Goal: Find specific fact

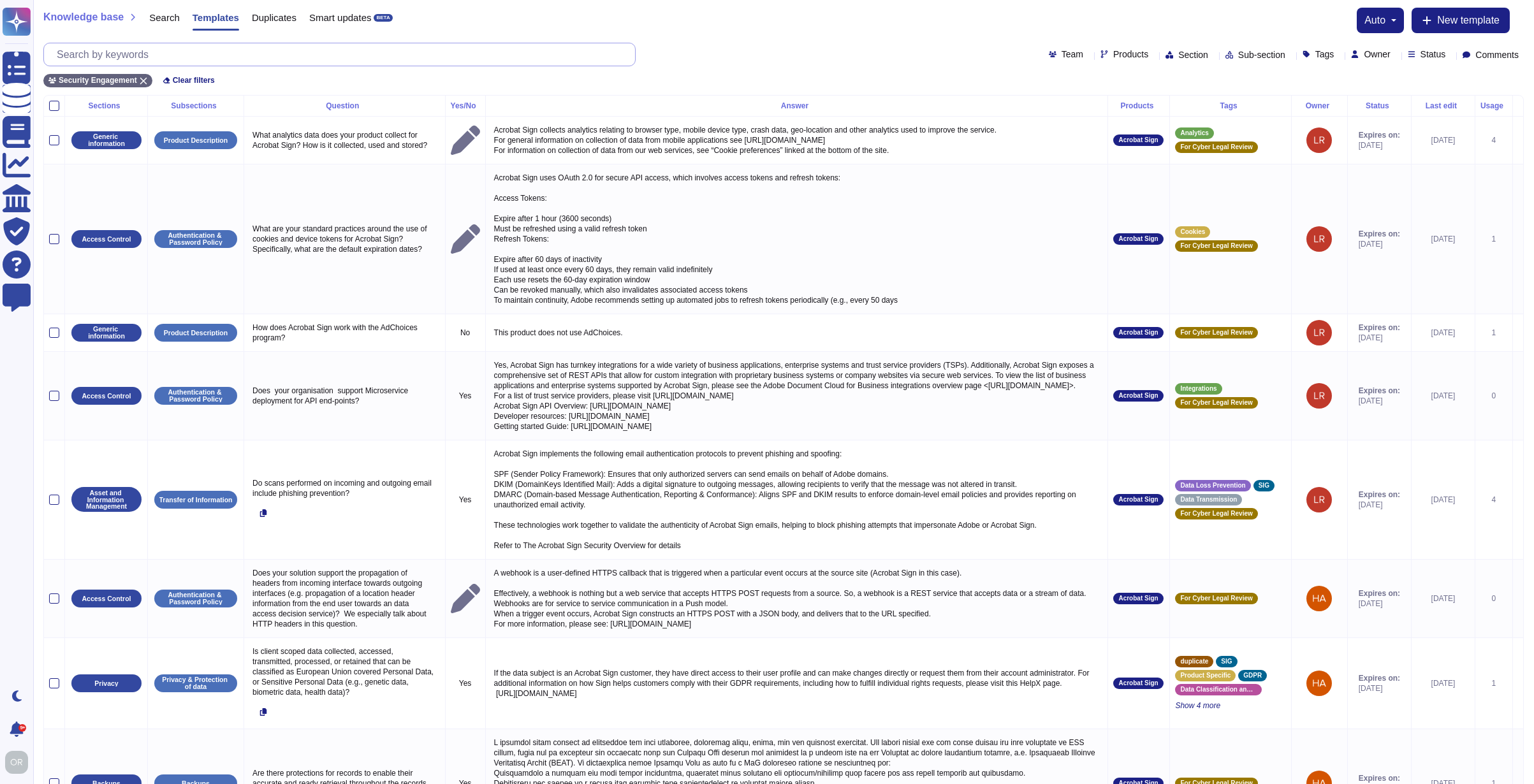
click at [169, 55] on input "text" at bounding box center [343, 55] width 585 height 23
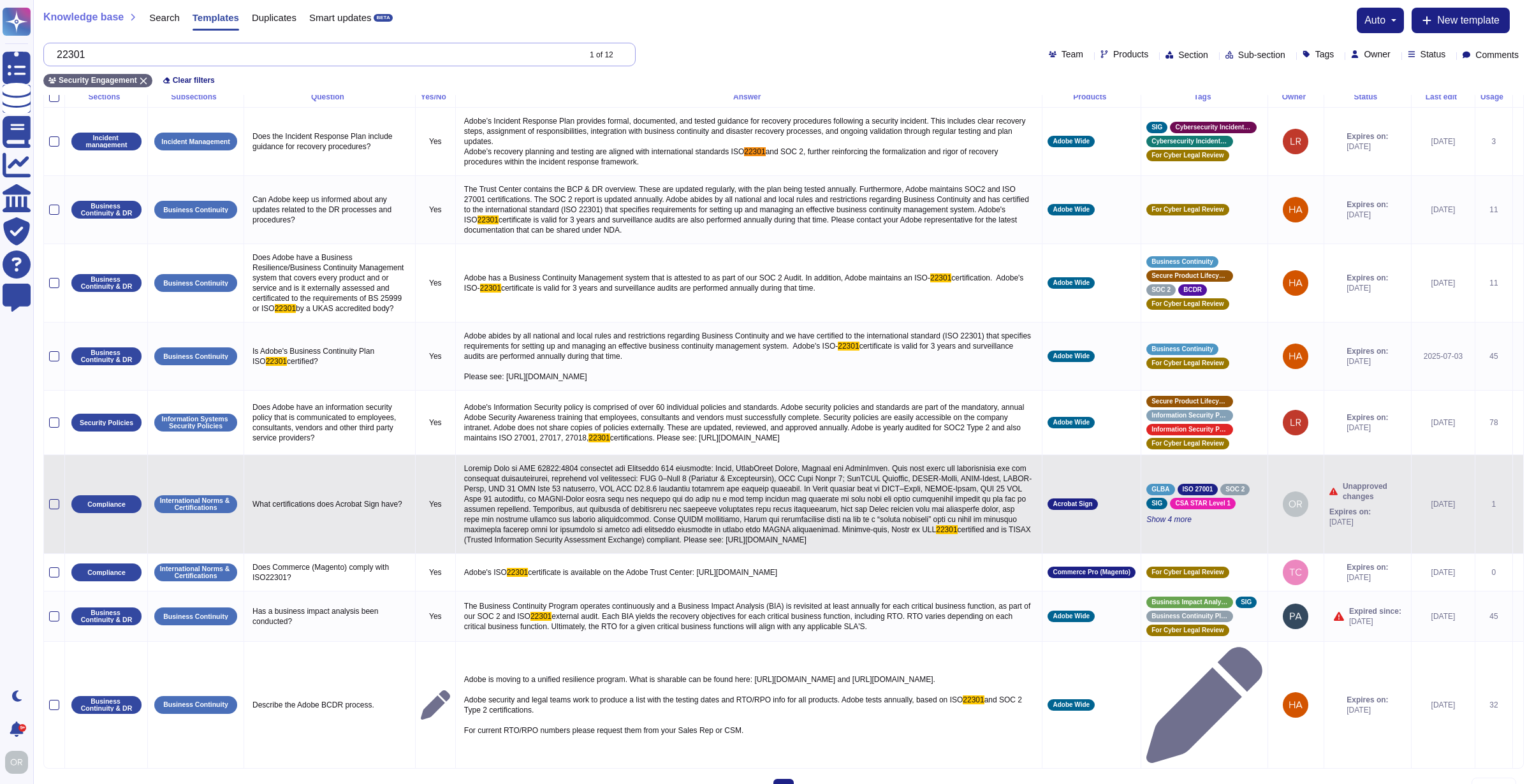
scroll to position [39, 0]
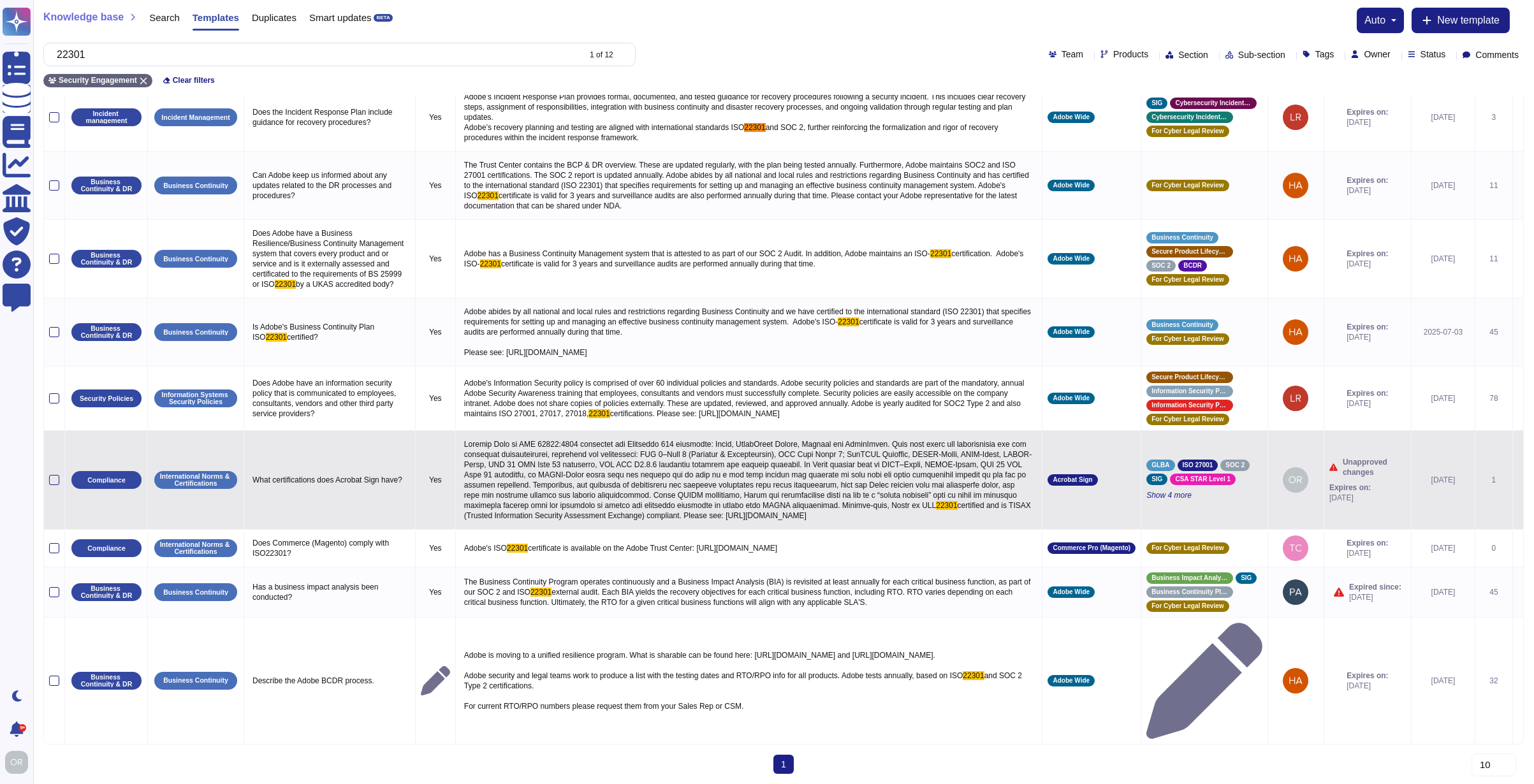
type input "22301"
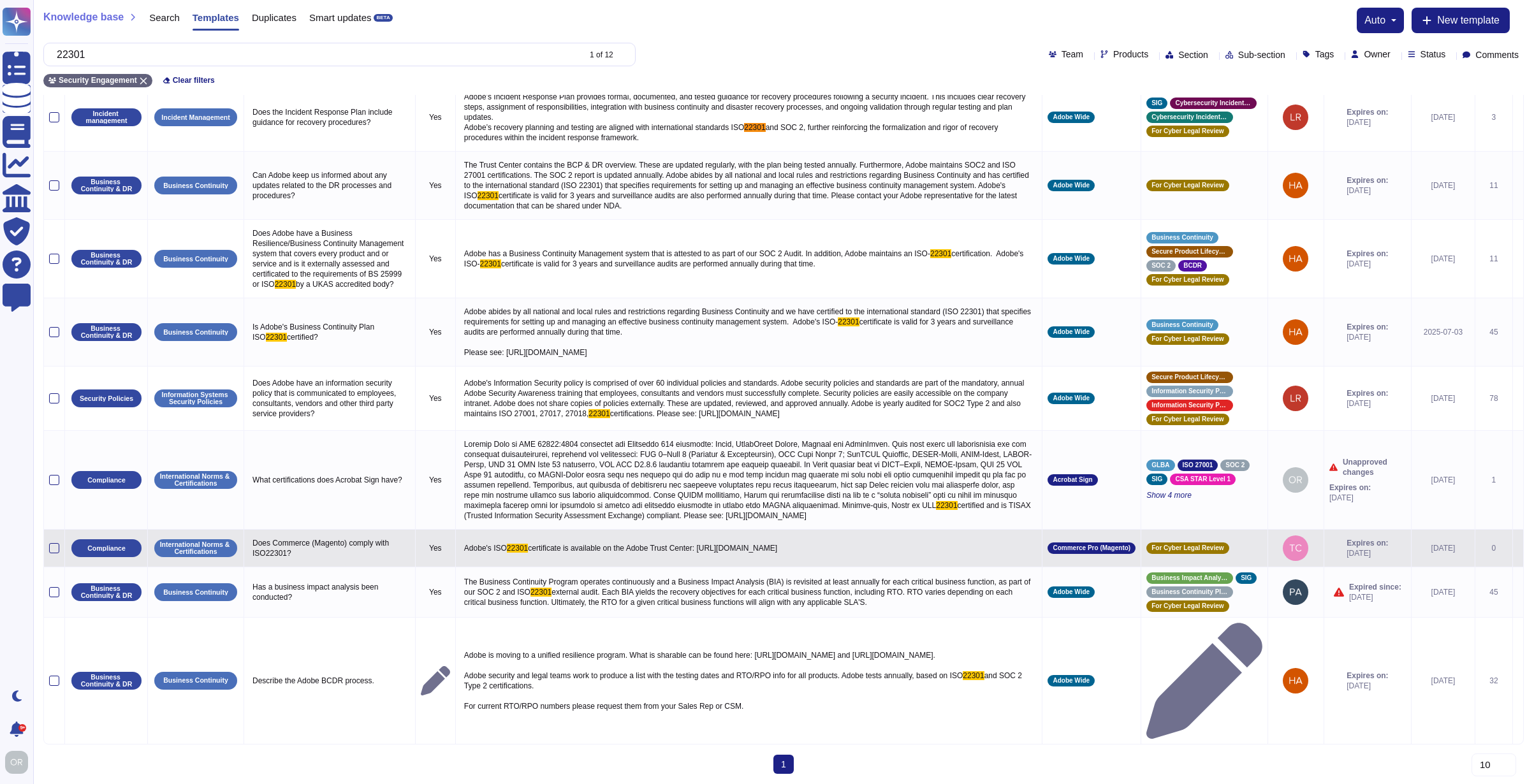
drag, startPoint x: 1008, startPoint y: 566, endPoint x: 715, endPoint y: 571, distance: 293.0
click at [715, 556] on p "Adobe's ISO 22301 certificate is available on the Adobe Trust Center: [URL][DOM…" at bounding box center [749, 549] width 577 height 17
type textarea "Adobe's ISO 22301 certificate is available on the Adobe Trust Center: [URL][DOM…"
drag, startPoint x: 749, startPoint y: 563, endPoint x: 754, endPoint y: 571, distance: 9.4
click at [754, 563] on textarea "Adobe's ISO 22301 certificate is available on the Adobe Trust Center: [URL][DOM…" at bounding box center [747, 551] width 573 height 23
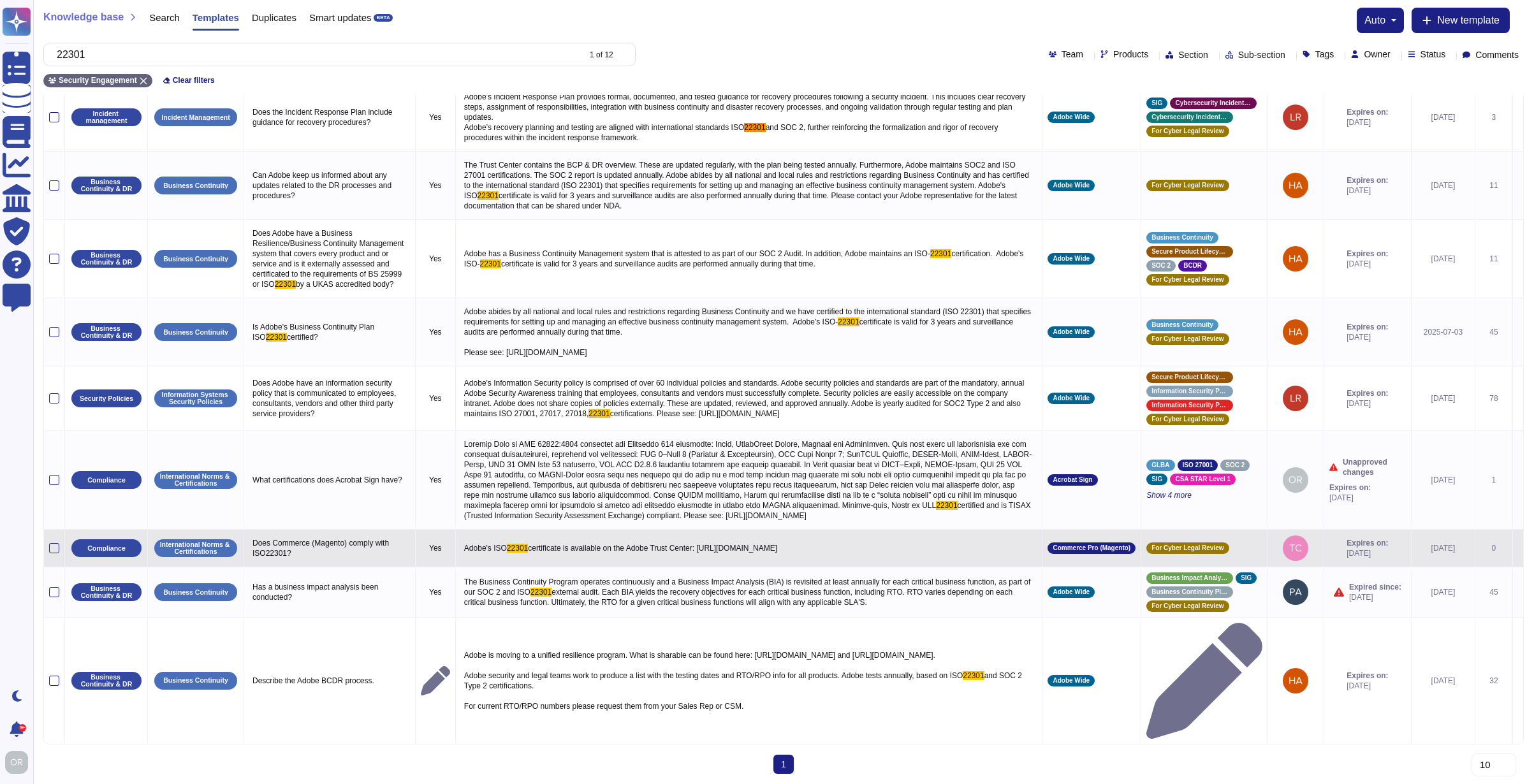
click at [492, 553] on span "Adobe's ISO" at bounding box center [485, 548] width 43 height 9
type textarea "Adobe's ISO 22301 certificate is available on the Adobe Trust Center: [URL][DOM…"
drag, startPoint x: 467, startPoint y: 564, endPoint x: 561, endPoint y: 573, distance: 94.4
click at [561, 555] on textarea "Adobe's ISO 22301 certificate is available on the Adobe Trust Center: [URL][DOM…" at bounding box center [747, 548] width 573 height 16
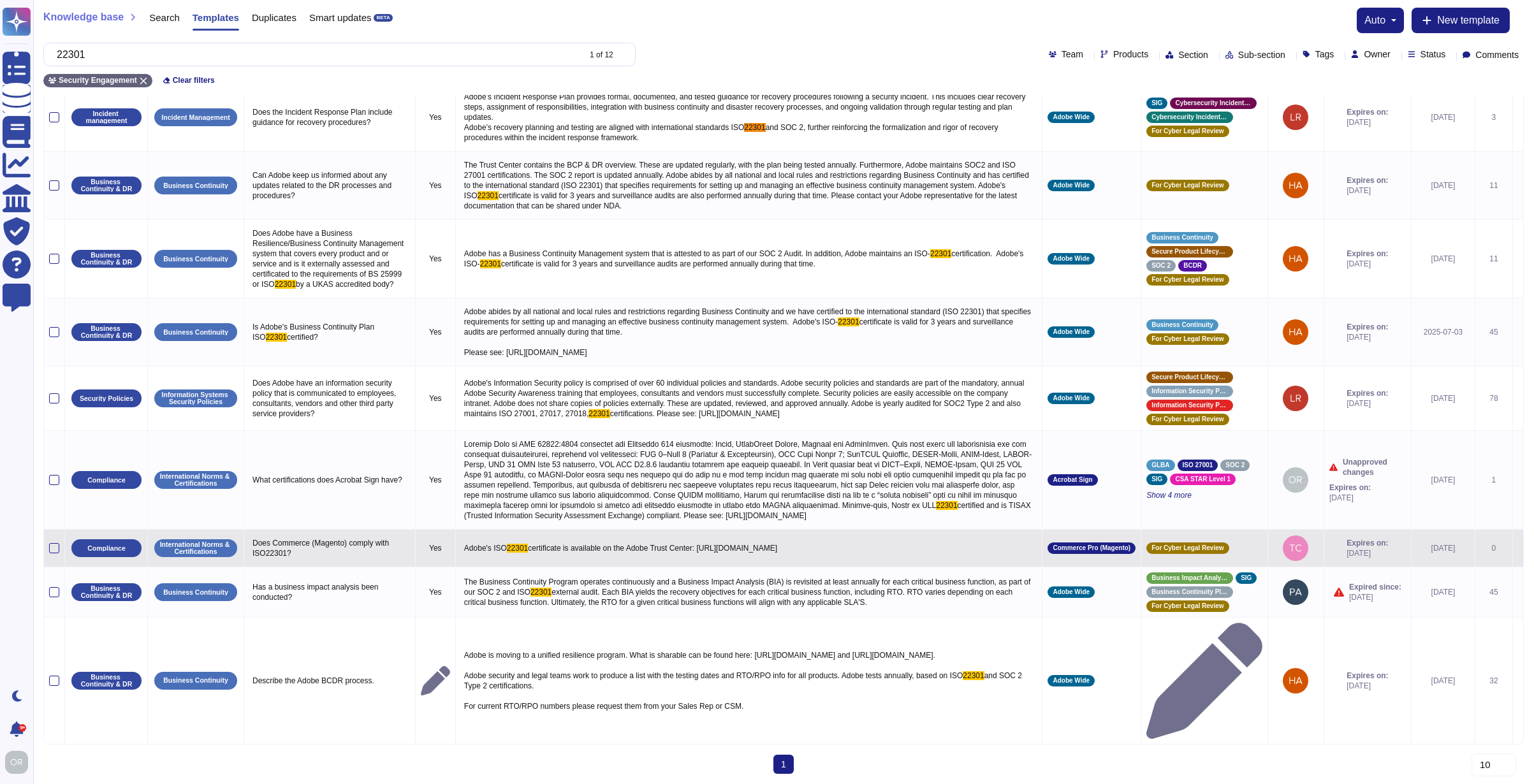
click at [493, 553] on span "Adobe's ISO" at bounding box center [485, 548] width 43 height 9
type textarea "Adobe's ISO 22301 certificate is available on the Adobe Trust Center: [URL][DOM…"
drag, startPoint x: 463, startPoint y: 564, endPoint x: 572, endPoint y: 574, distance: 109.5
click at [572, 556] on div "Adobe's ISO 22301 certificate is available on the Adobe Trust Center: [URL][DOM…" at bounding box center [749, 549] width 577 height 17
